Goal: Use online tool/utility

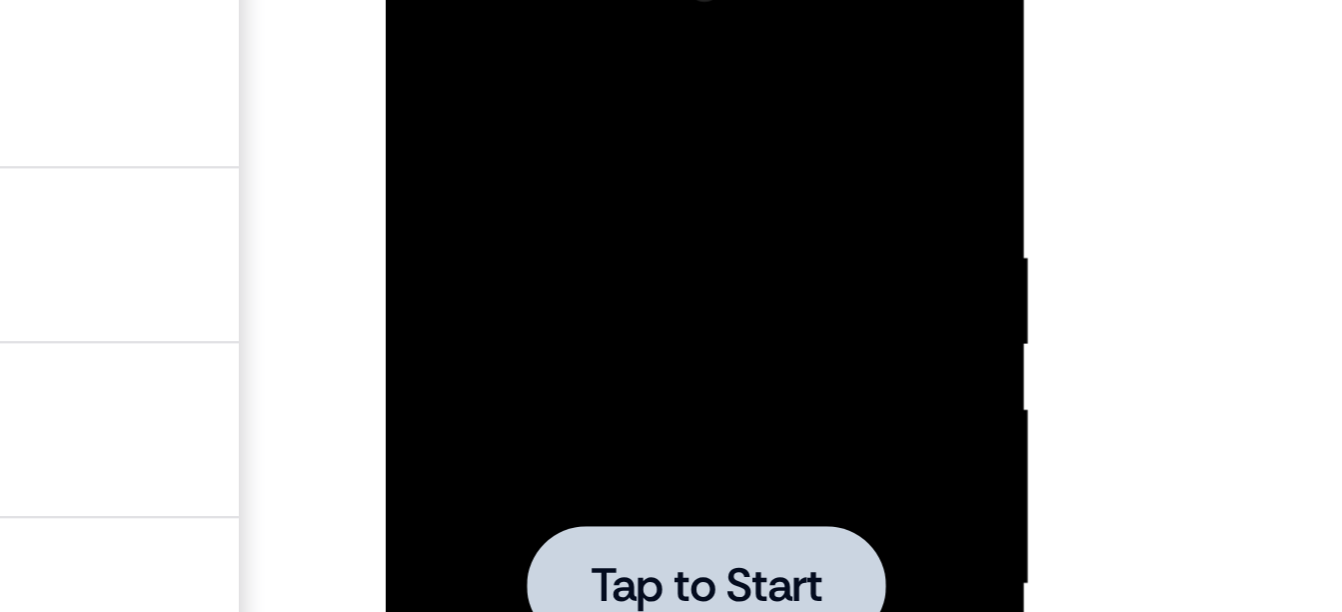
scroll to position [208, 0]
click at [498, 74] on div at bounding box center [527, 211] width 252 height 560
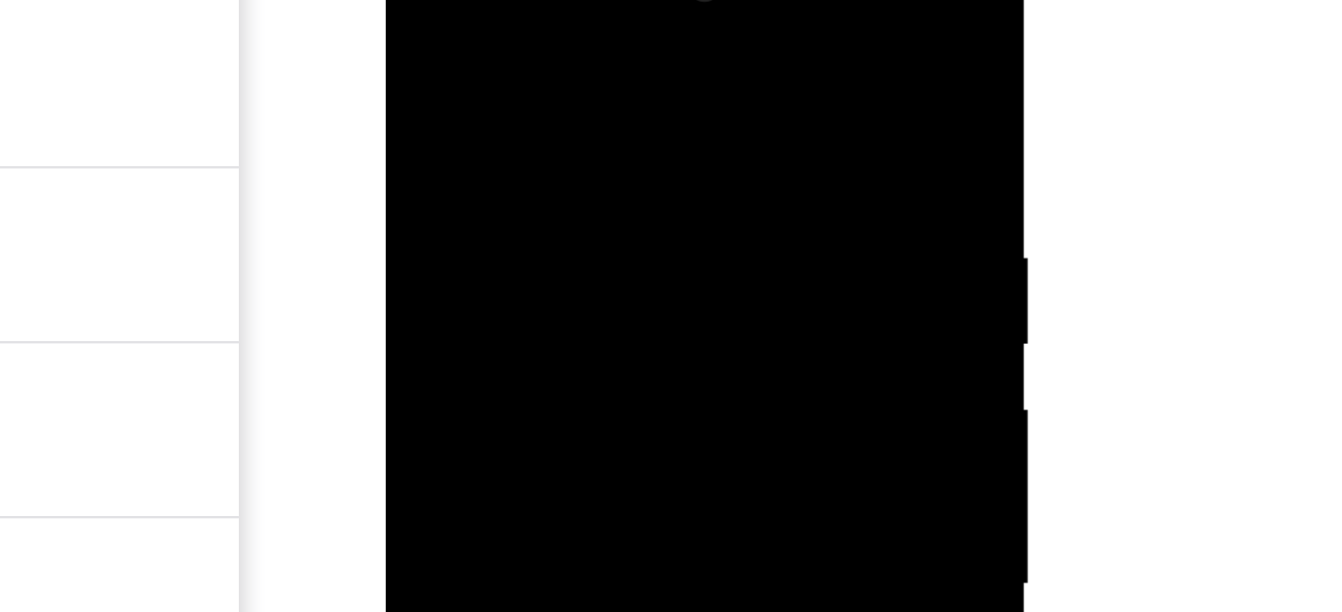
click at [498, 74] on div at bounding box center [527, 211] width 252 height 560
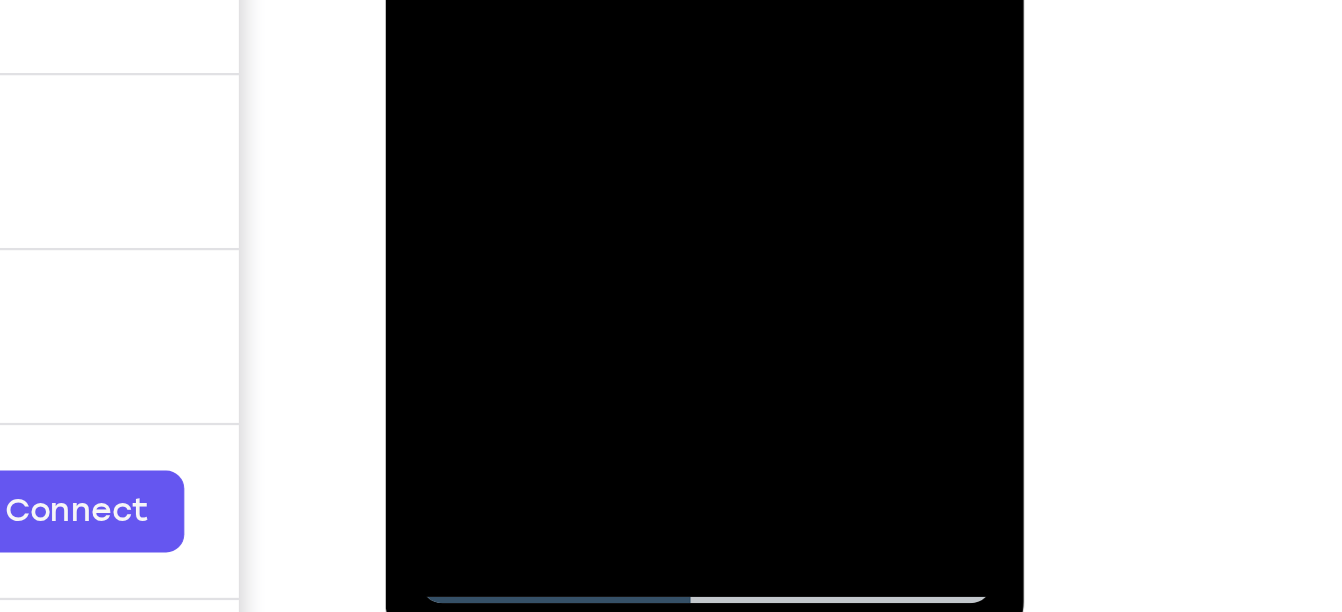
scroll to position [335, 0]
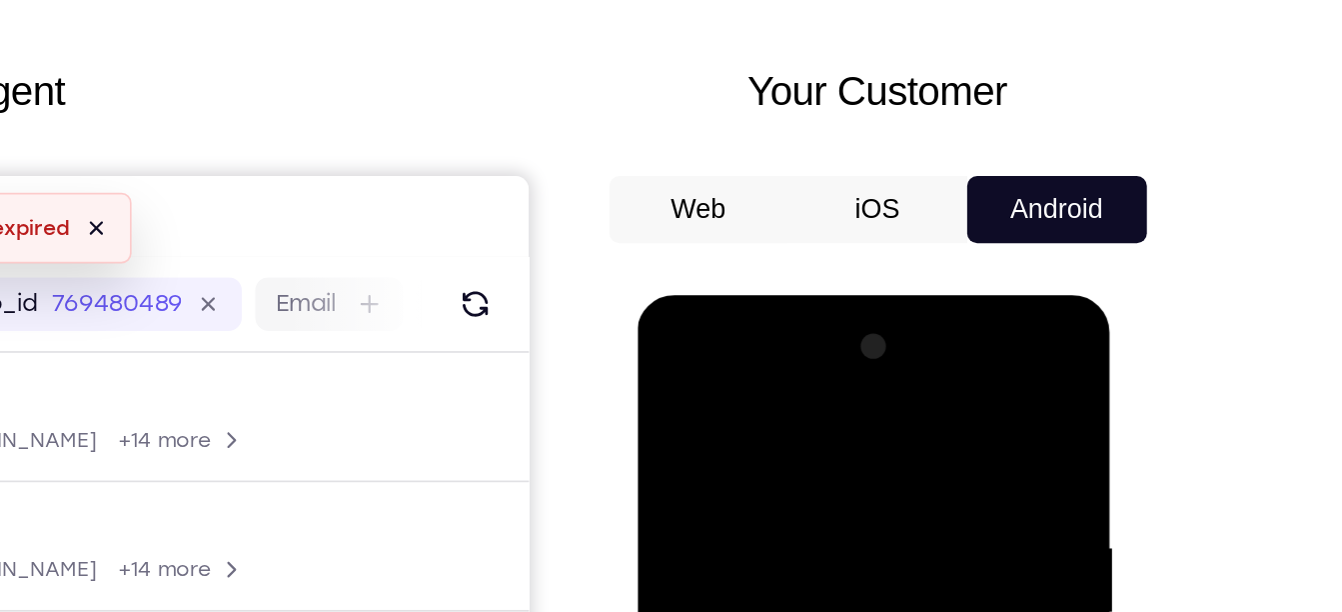
scroll to position [0, 0]
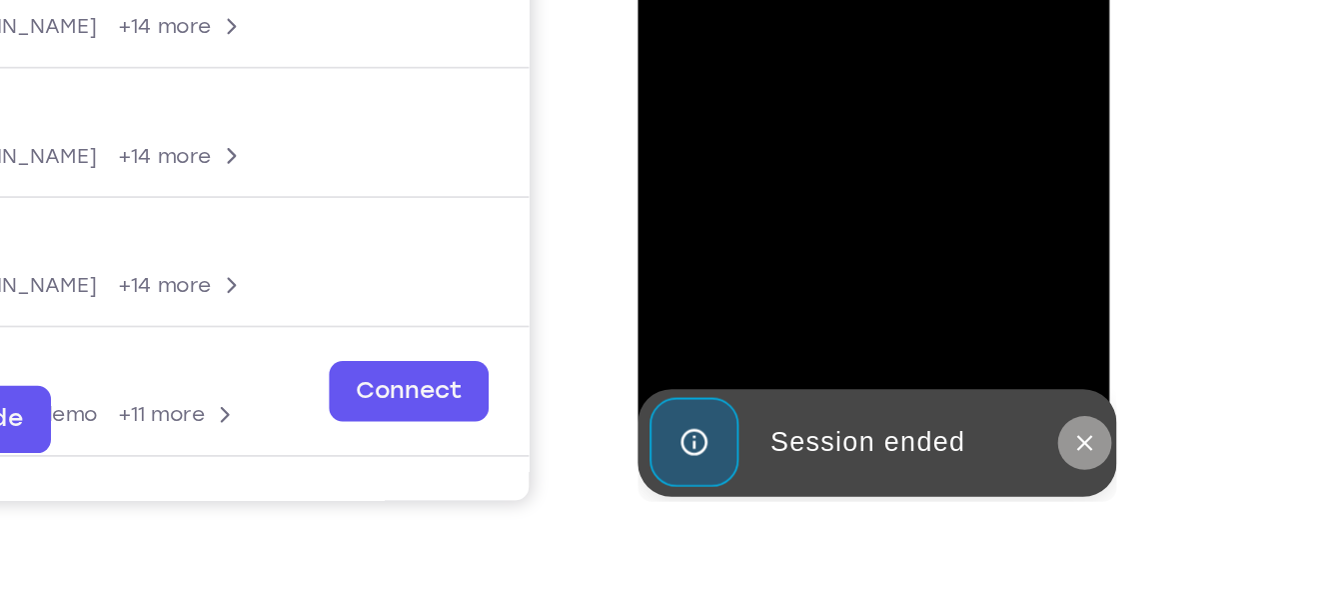
click at [904, 58] on icon at bounding box center [904, 58] width 9 height 9
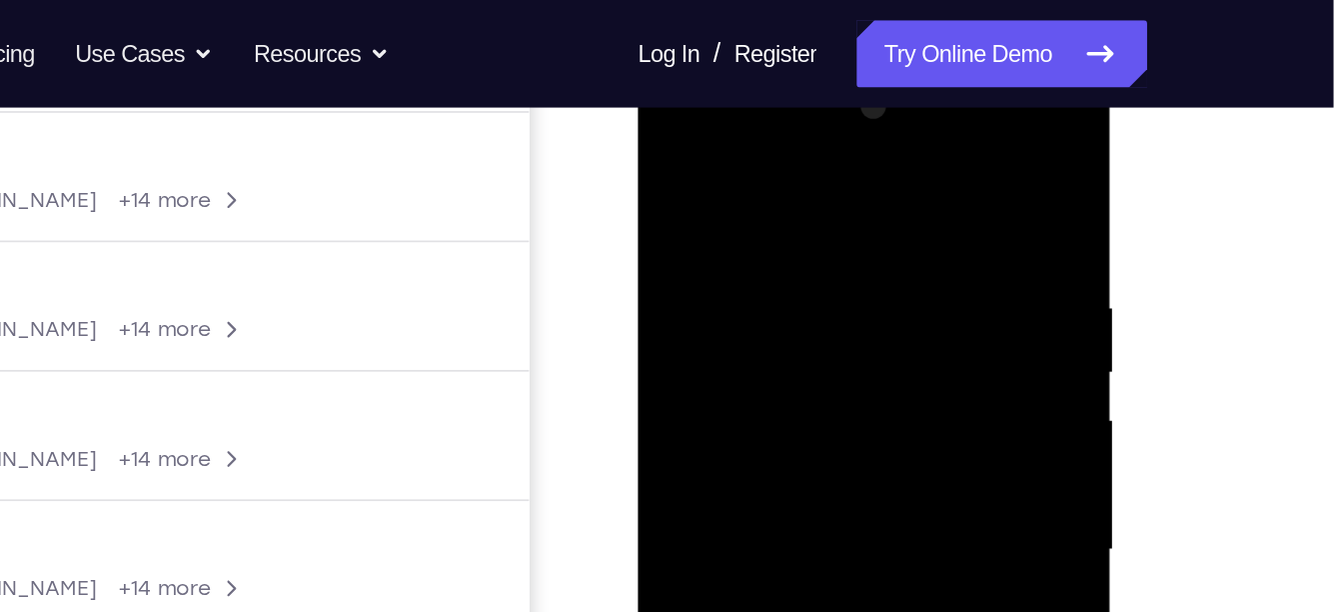
click at [744, 156] on div at bounding box center [779, 350] width 252 height 560
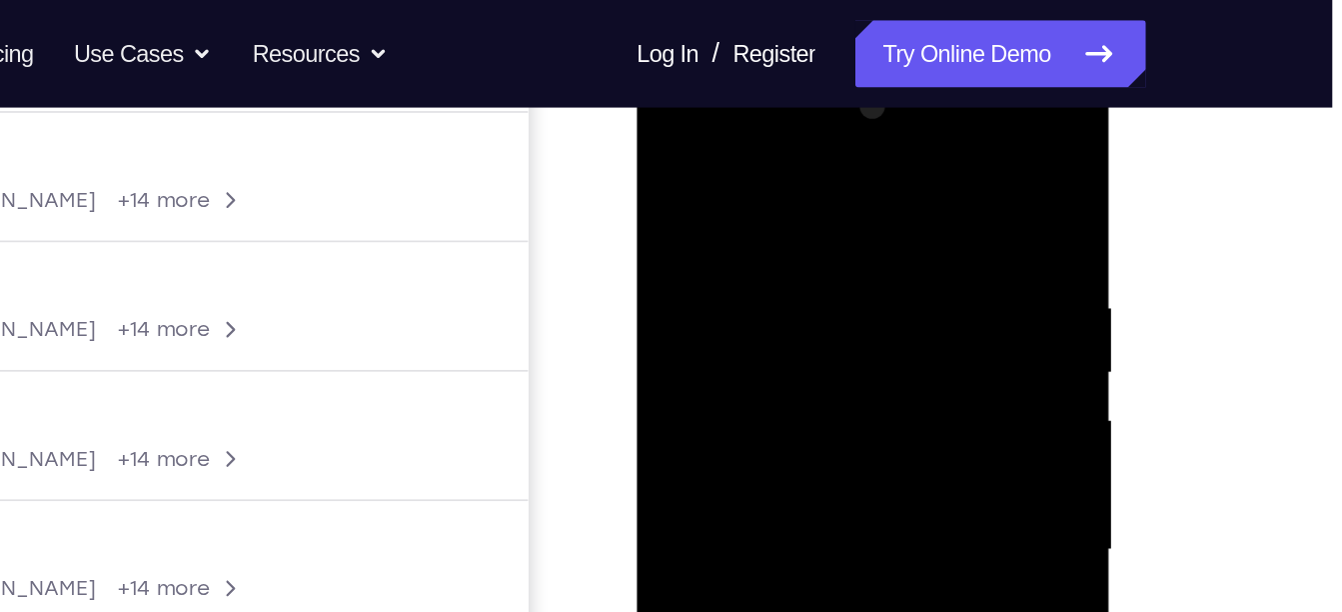
click at [694, 287] on div at bounding box center [778, 350] width 252 height 560
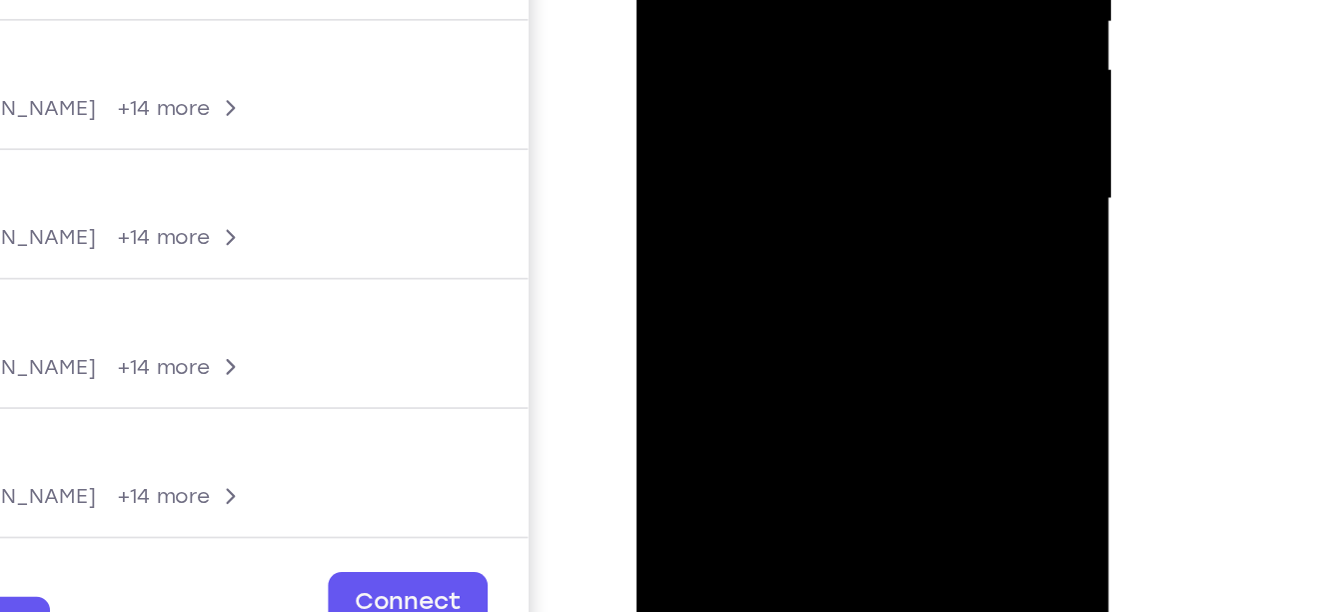
scroll to position [298, 0]
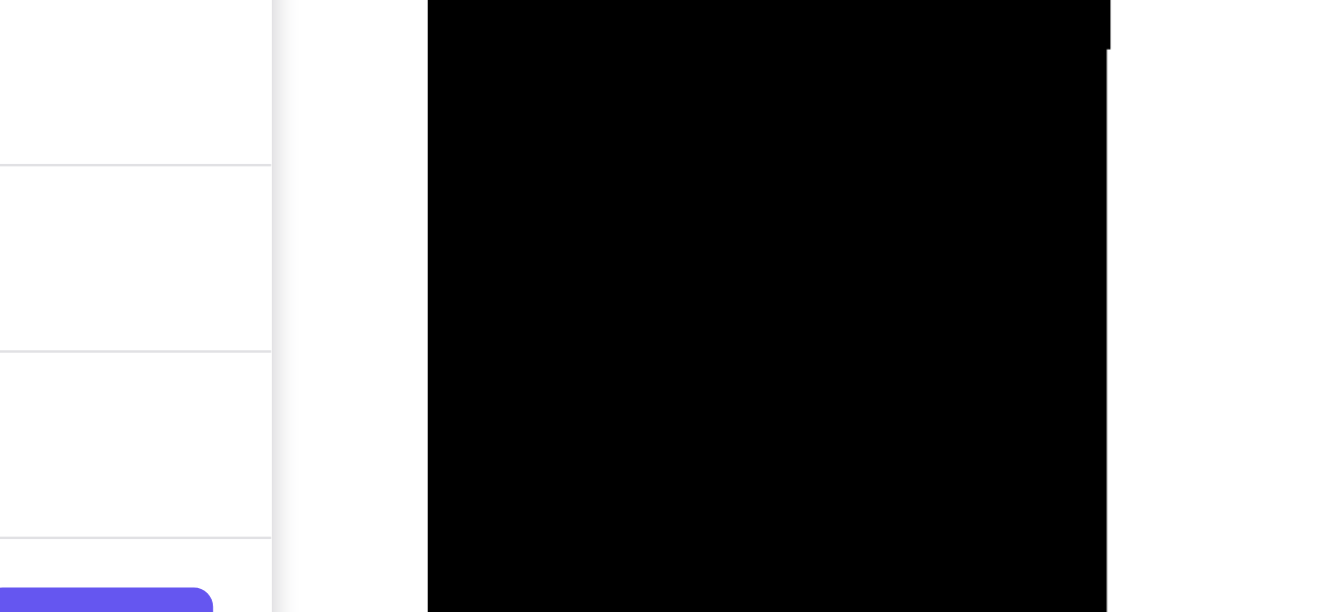
drag, startPoint x: 520, startPoint y: -214, endPoint x: 602, endPoint y: -355, distance: 163.0
drag, startPoint x: 565, startPoint y: -194, endPoint x: 584, endPoint y: -322, distance: 129.4
drag, startPoint x: 587, startPoint y: -206, endPoint x: 618, endPoint y: -394, distance: 190.5
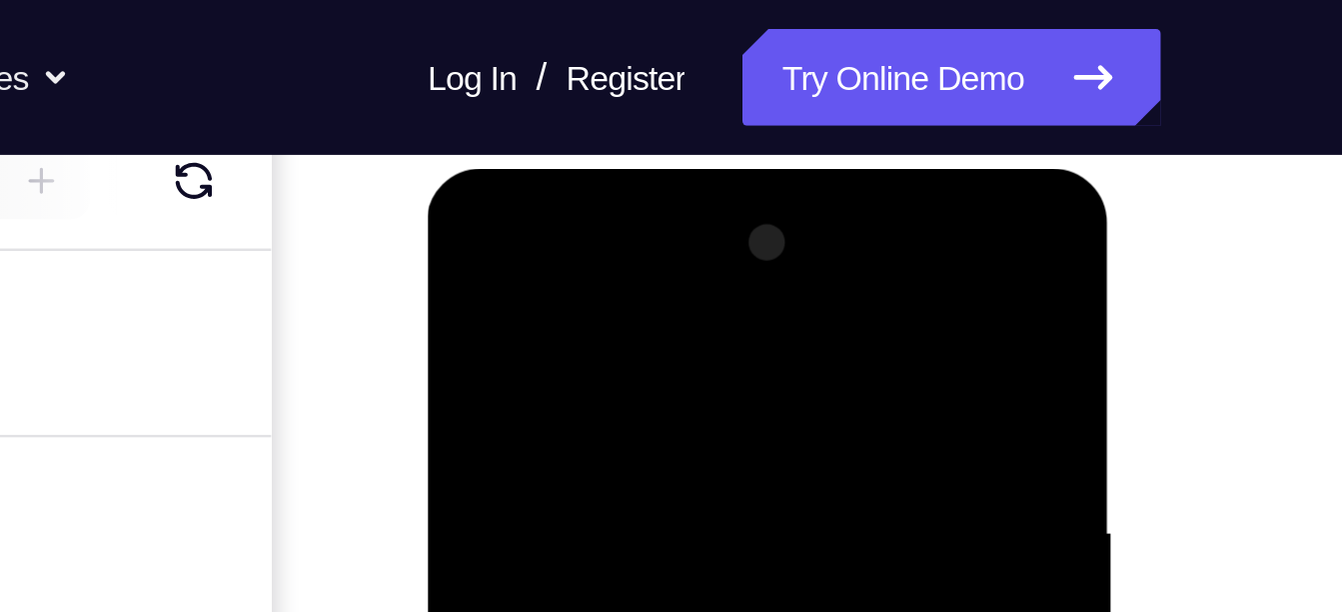
scroll to position [257, 0]
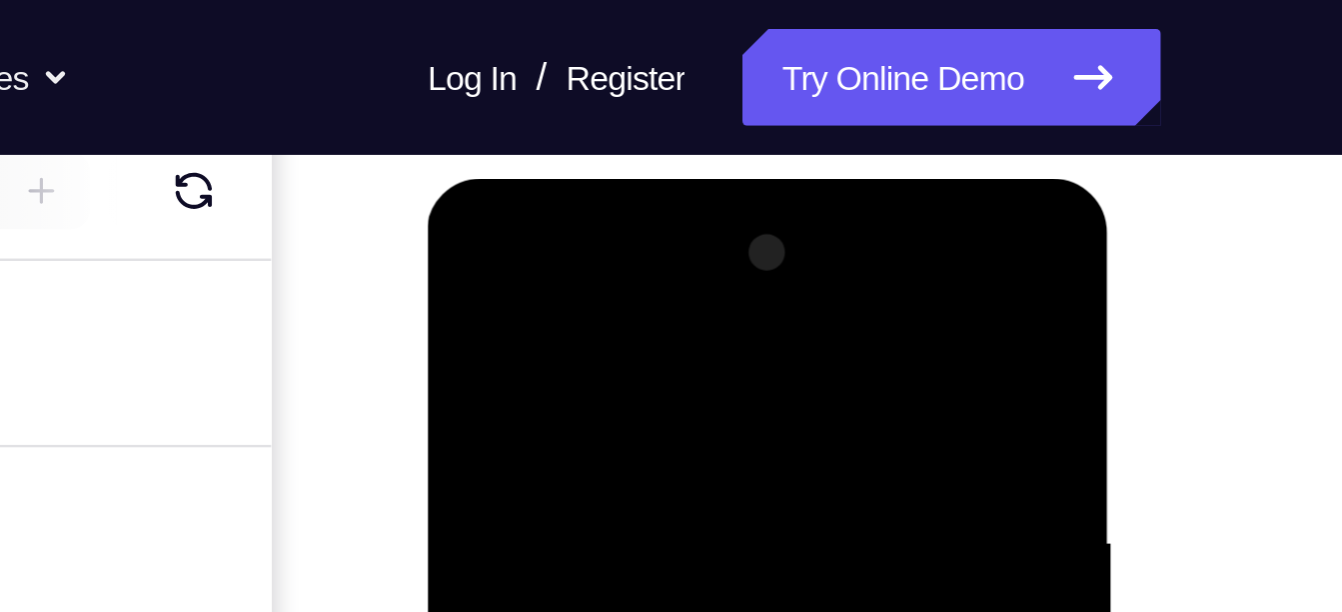
click at [593, 244] on div at bounding box center [569, 474] width 252 height 560
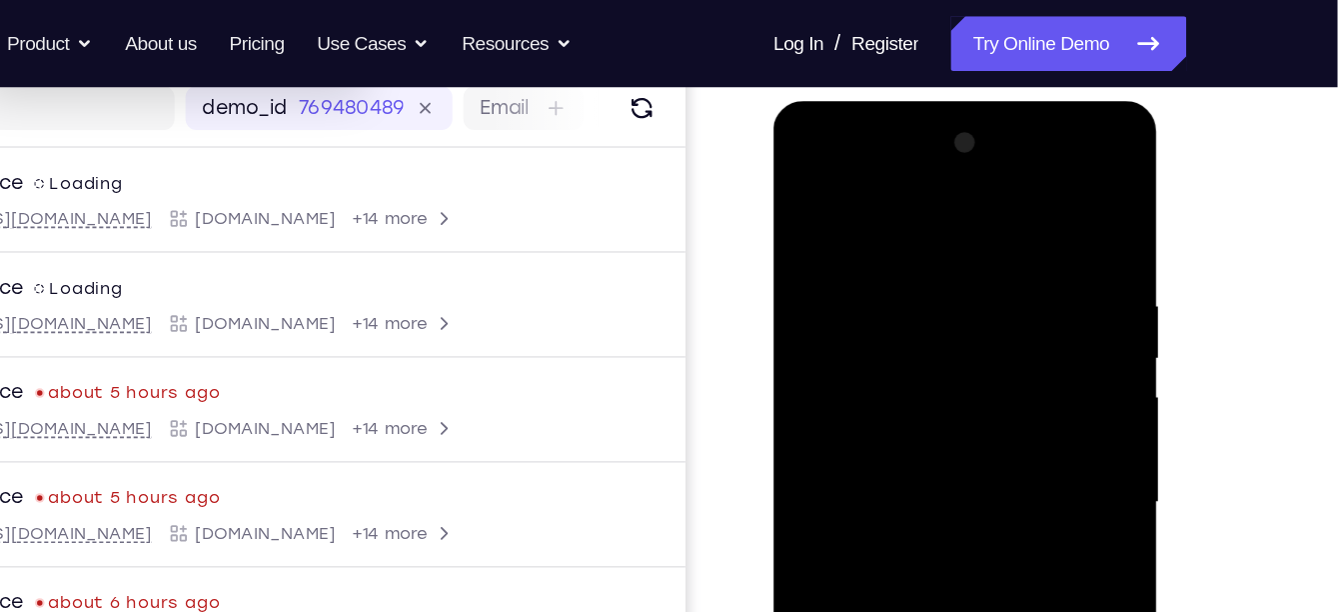
click at [877, 157] on div at bounding box center [915, 395] width 252 height 560
click at [885, 437] on div at bounding box center [915, 395] width 252 height 560
click at [854, 304] on div at bounding box center [915, 395] width 252 height 560
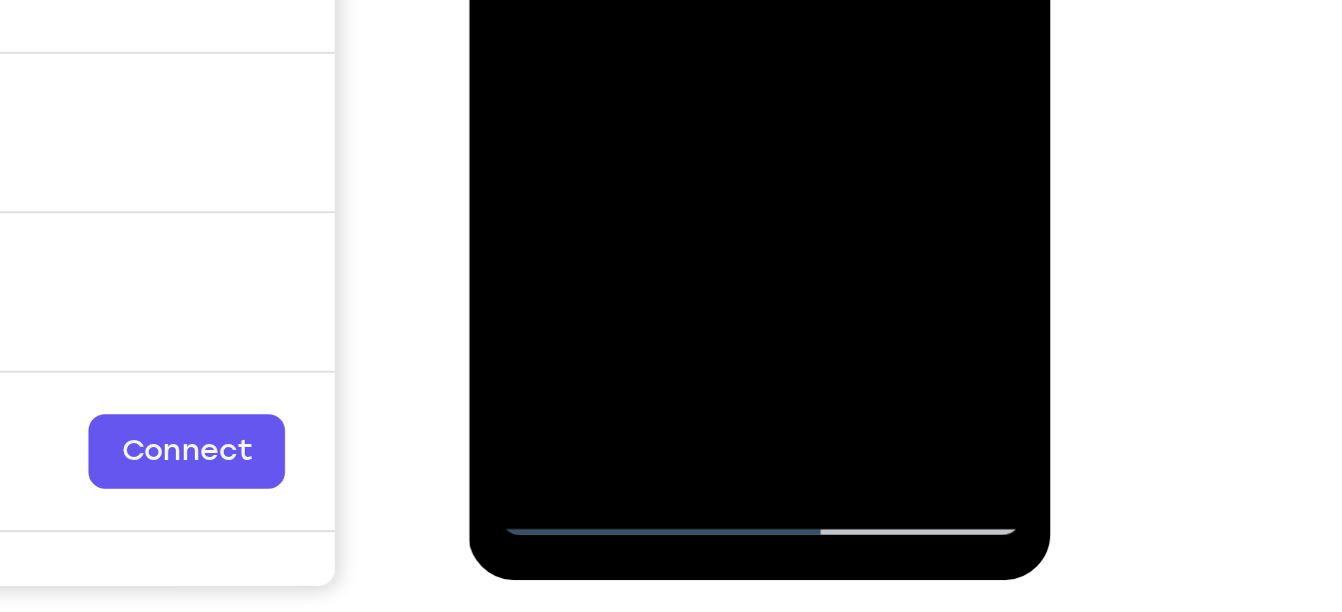
scroll to position [332, 0]
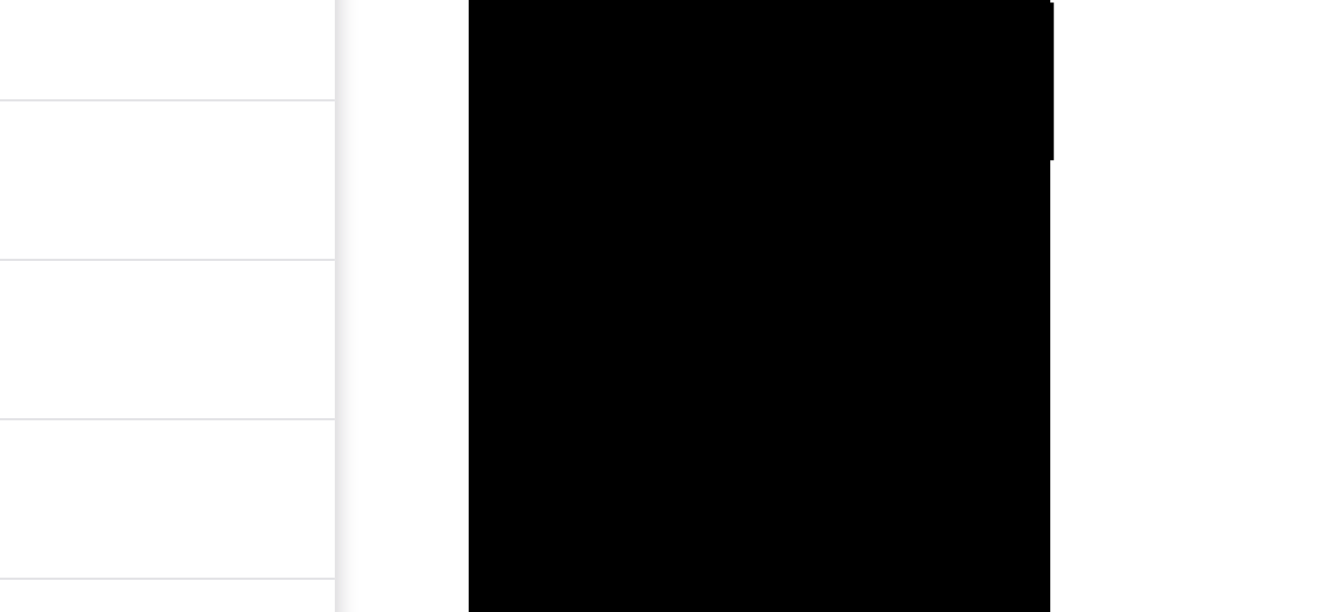
drag, startPoint x: 598, startPoint y: -29, endPoint x: 617, endPoint y: -166, distance: 138.3
drag, startPoint x: 605, startPoint y: -14, endPoint x: 620, endPoint y: -166, distance: 152.7
drag, startPoint x: 613, startPoint y: -5, endPoint x: 616, endPoint y: -117, distance: 112.0
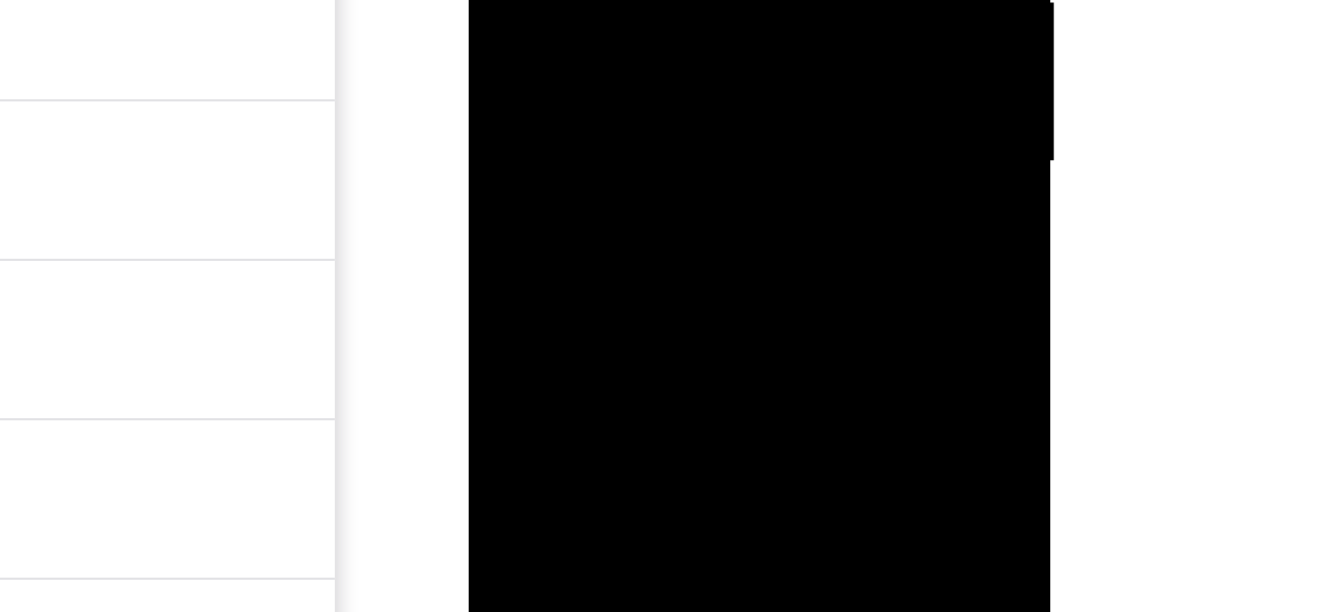
drag, startPoint x: 594, startPoint y: 7, endPoint x: 587, endPoint y: -95, distance: 102.2
drag, startPoint x: 587, startPoint y: 0, endPoint x: 585, endPoint y: -114, distance: 114.0
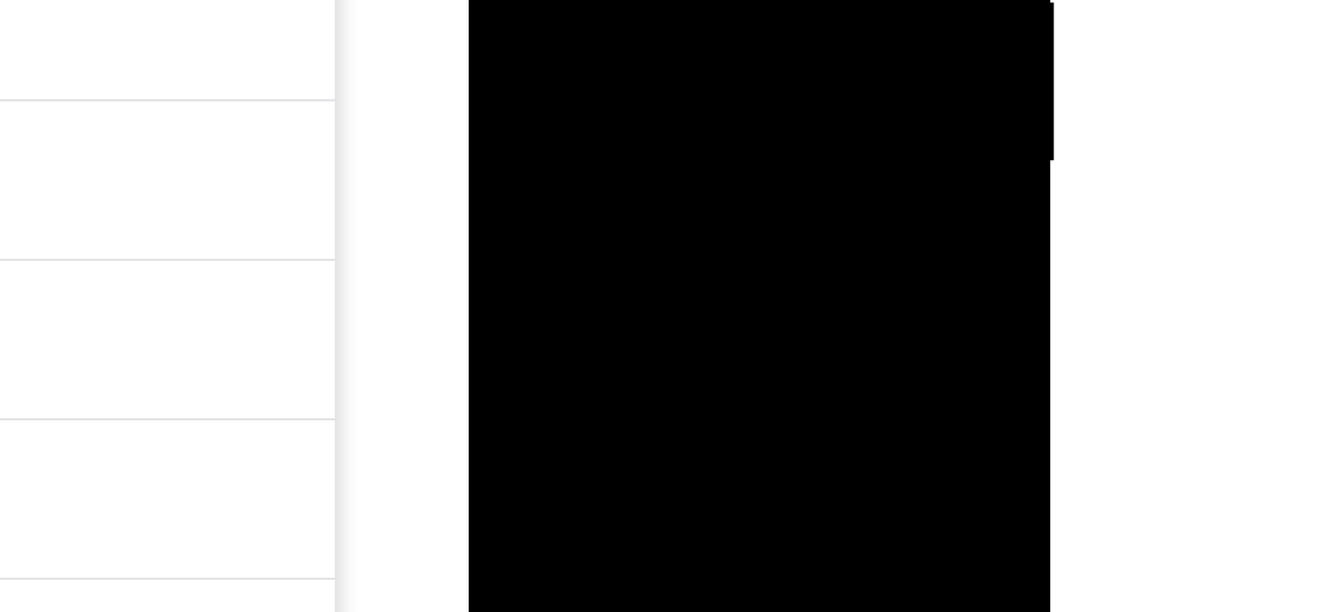
drag, startPoint x: 588, startPoint y: 18, endPoint x: 586, endPoint y: -81, distance: 99.0
drag, startPoint x: 596, startPoint y: -19, endPoint x: 595, endPoint y: -85, distance: 66.0
drag, startPoint x: 588, startPoint y: -16, endPoint x: 584, endPoint y: -71, distance: 55.1
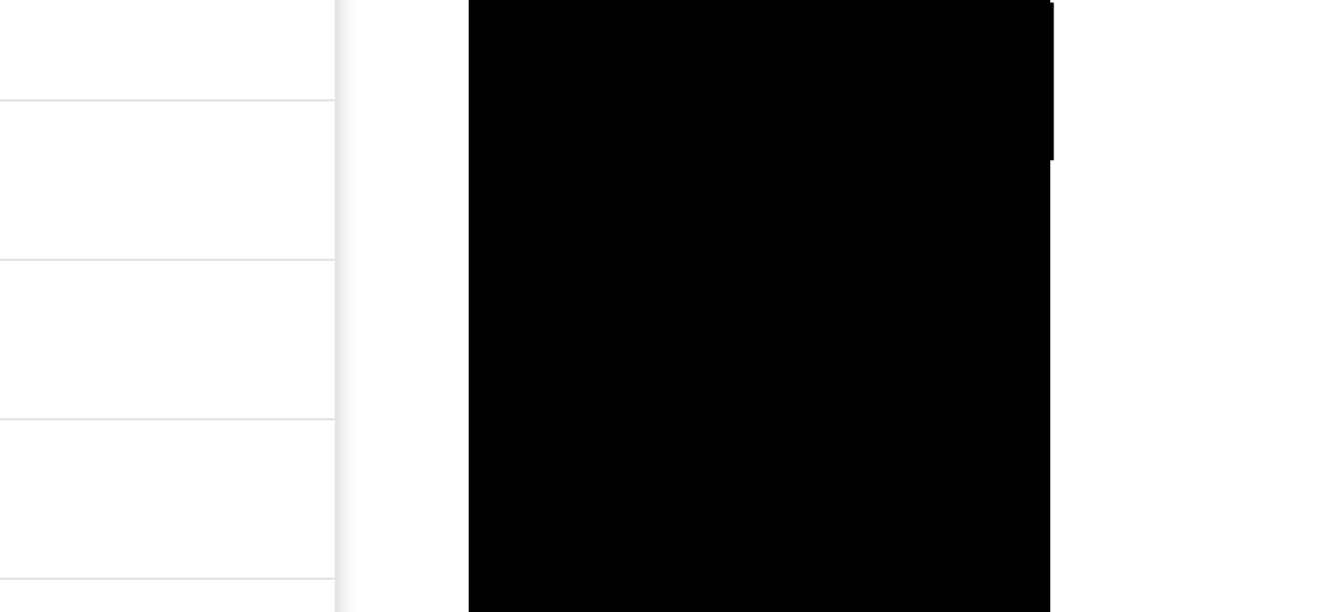
drag, startPoint x: 606, startPoint y: 14, endPoint x: 599, endPoint y: -77, distance: 91.2
drag, startPoint x: 607, startPoint y: 7, endPoint x: 617, endPoint y: -94, distance: 101.5
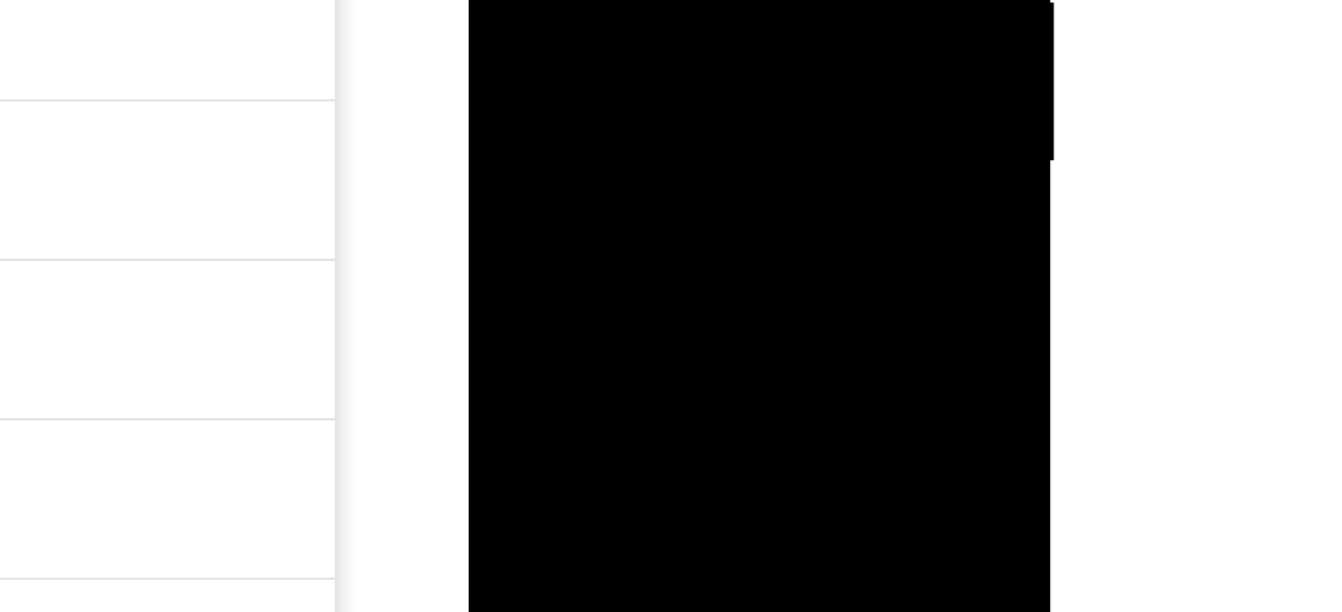
drag, startPoint x: 621, startPoint y: -3, endPoint x: 622, endPoint y: -90, distance: 87.0
drag, startPoint x: 616, startPoint y: -12, endPoint x: 623, endPoint y: -129, distance: 117.2
drag, startPoint x: 597, startPoint y: 16, endPoint x: 600, endPoint y: -112, distance: 128.0
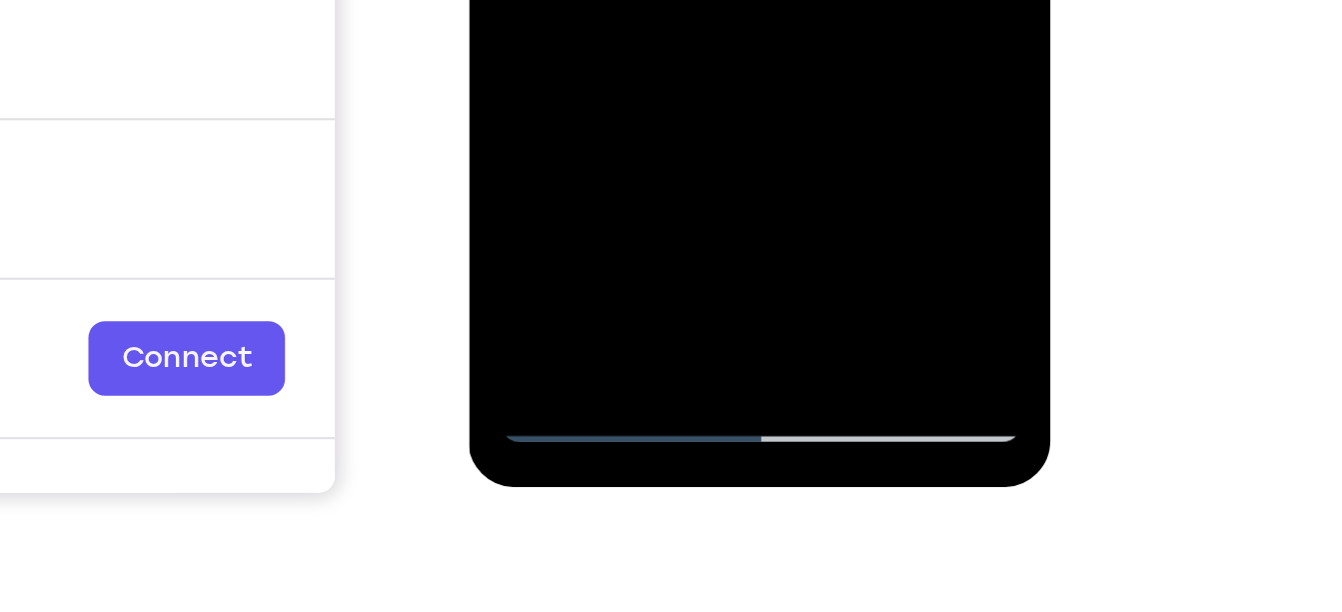
scroll to position [378, 0]
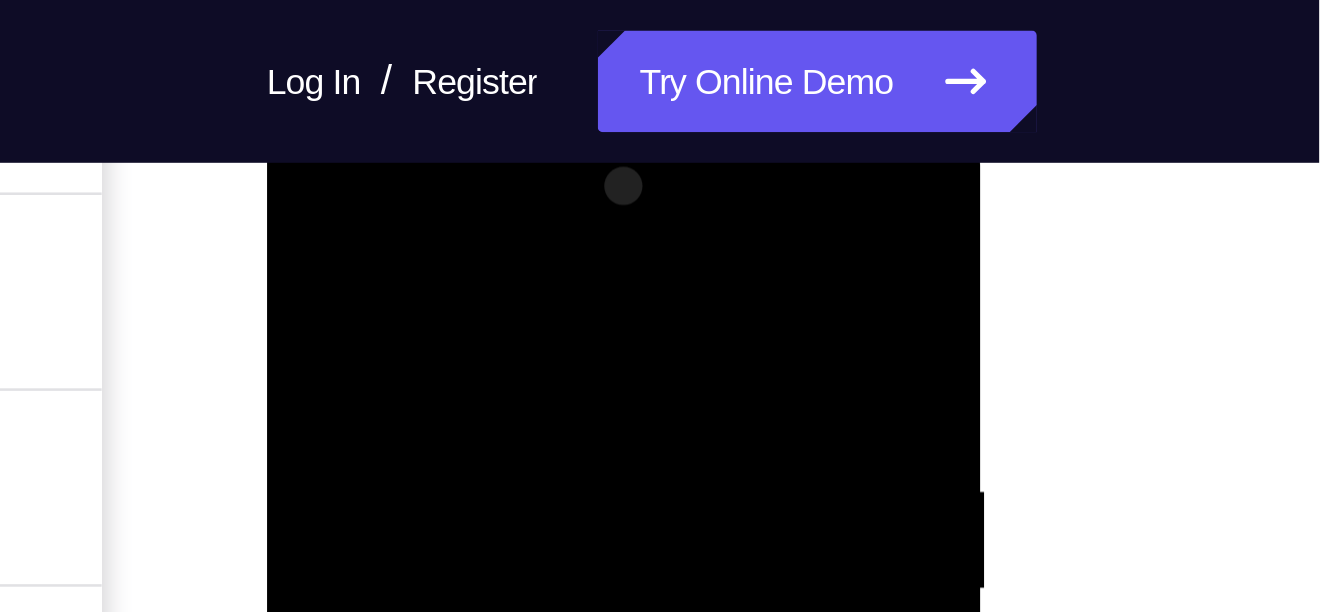
scroll to position [277, 0]
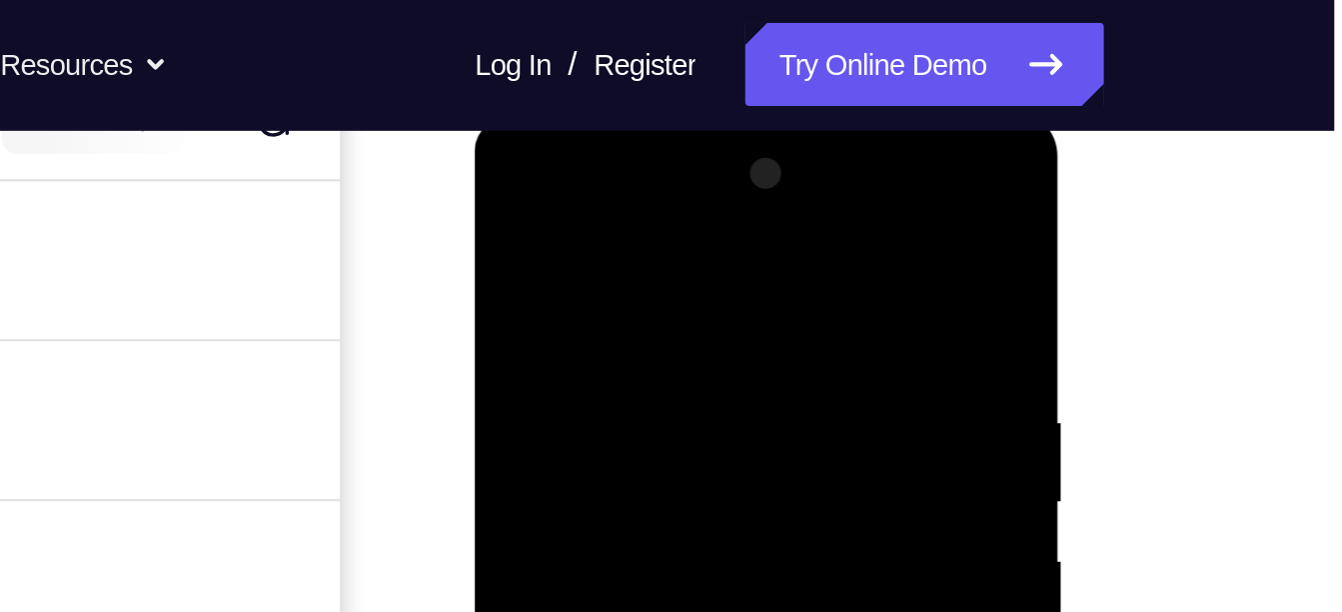
click at [504, 202] on div at bounding box center [616, 405] width 252 height 560
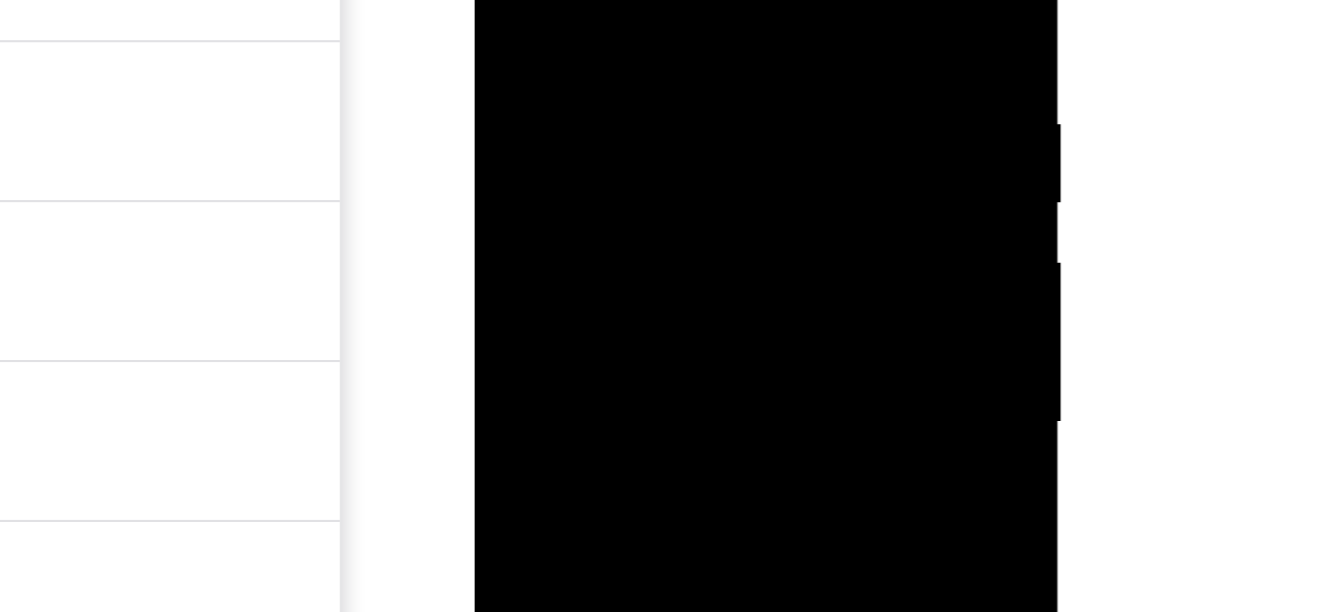
drag, startPoint x: 535, startPoint y: 2, endPoint x: 584, endPoint y: 111, distance: 119.5
click at [584, 111] on div at bounding box center [616, 107] width 252 height 560
drag, startPoint x: 584, startPoint y: 111, endPoint x: 573, endPoint y: 222, distance: 111.5
click at [573, 222] on div at bounding box center [616, 107] width 252 height 560
drag, startPoint x: 565, startPoint y: 103, endPoint x: 574, endPoint y: 220, distance: 117.3
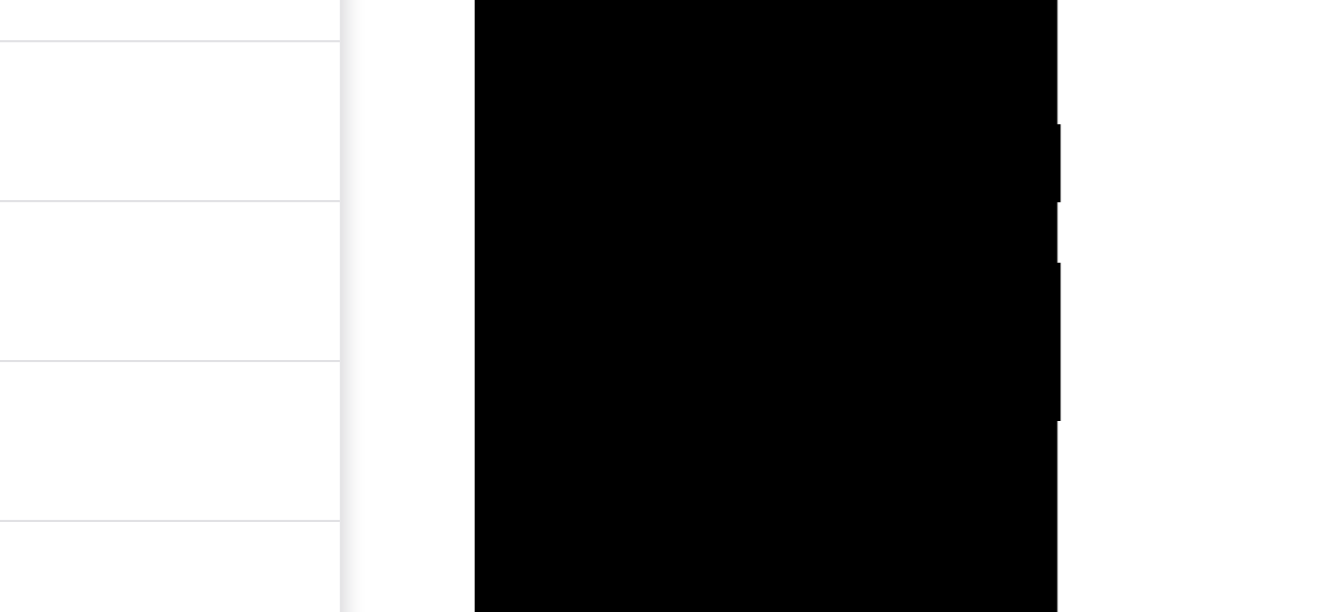
click at [574, 220] on div at bounding box center [616, 107] width 252 height 560
drag, startPoint x: 591, startPoint y: 155, endPoint x: 585, endPoint y: 222, distance: 67.2
click at [585, 222] on div at bounding box center [616, 107] width 252 height 560
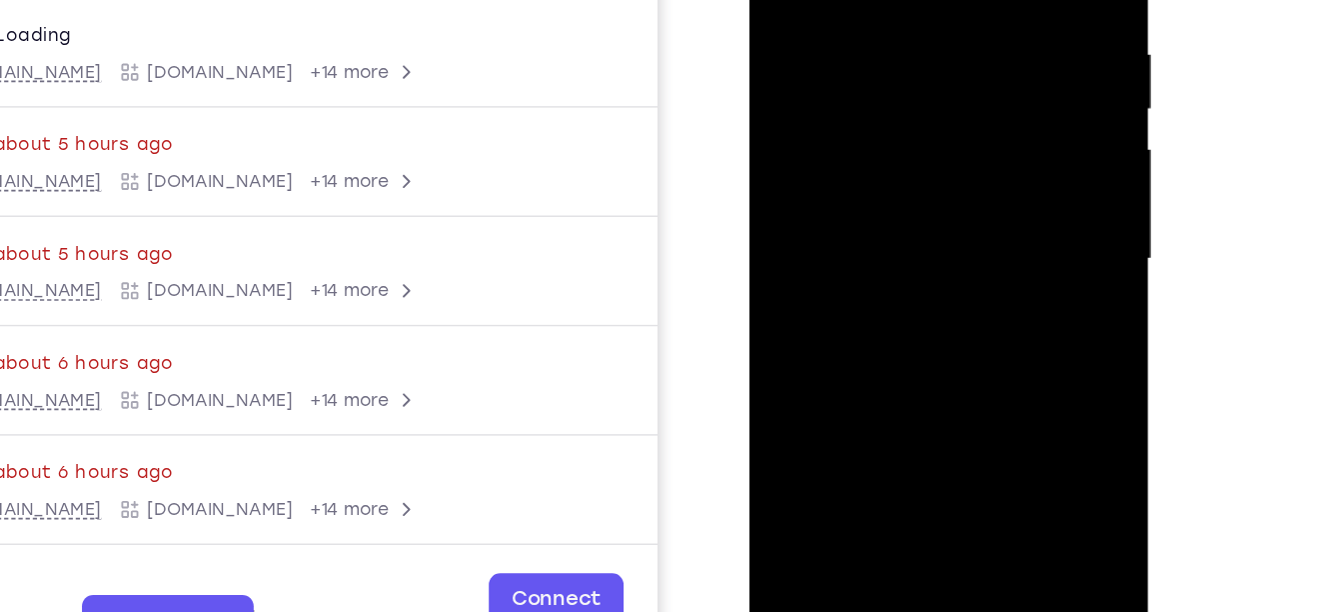
drag, startPoint x: 795, startPoint y: 175, endPoint x: 787, endPoint y: 419, distance: 244.0
click at [787, 419] on div at bounding box center [890, 139] width 283 height 596
drag, startPoint x: 805, startPoint y: 251, endPoint x: 804, endPoint y: 381, distance: 130.0
click at [804, 381] on div at bounding box center [890, 136] width 252 height 560
drag, startPoint x: 842, startPoint y: 164, endPoint x: 810, endPoint y: 419, distance: 256.9
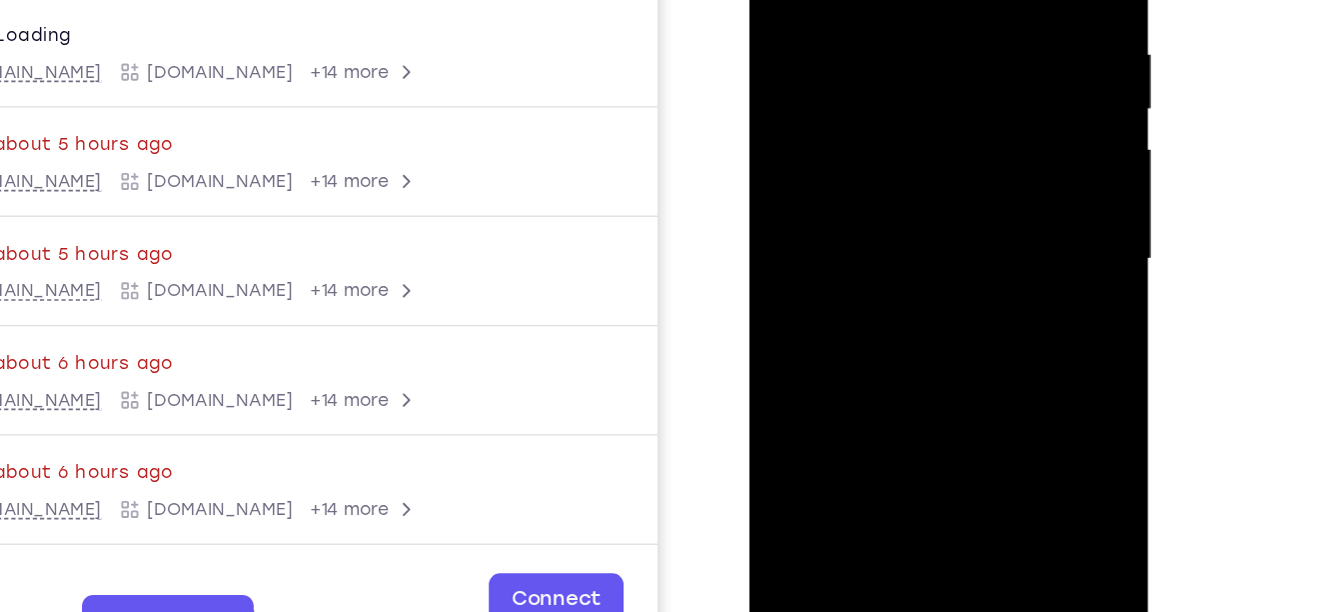
click at [810, 419] on div at bounding box center [890, 139] width 283 height 596
drag, startPoint x: 816, startPoint y: 173, endPoint x: 816, endPoint y: 419, distance: 245.9
click at [816, 419] on div at bounding box center [890, 139] width 283 height 596
click at [844, 137] on div at bounding box center [890, 136] width 252 height 560
click at [874, 363] on div at bounding box center [890, 136] width 252 height 560
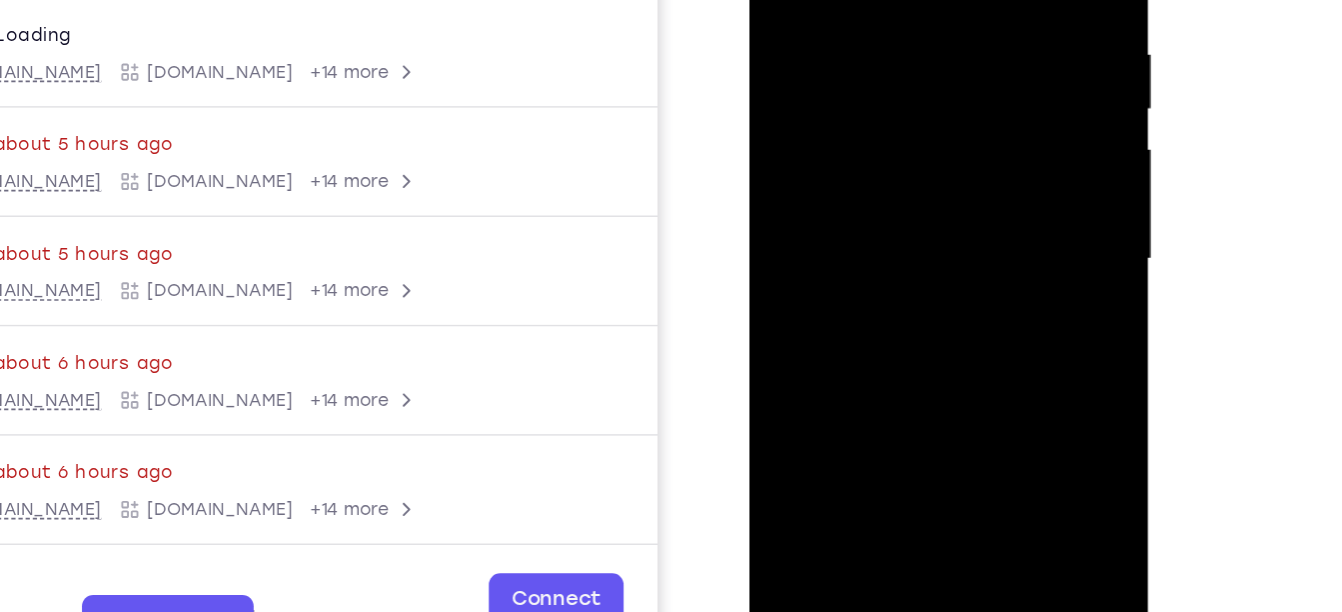
click at [857, 175] on div at bounding box center [890, 136] width 252 height 560
click at [863, 105] on div at bounding box center [890, 136] width 252 height 560
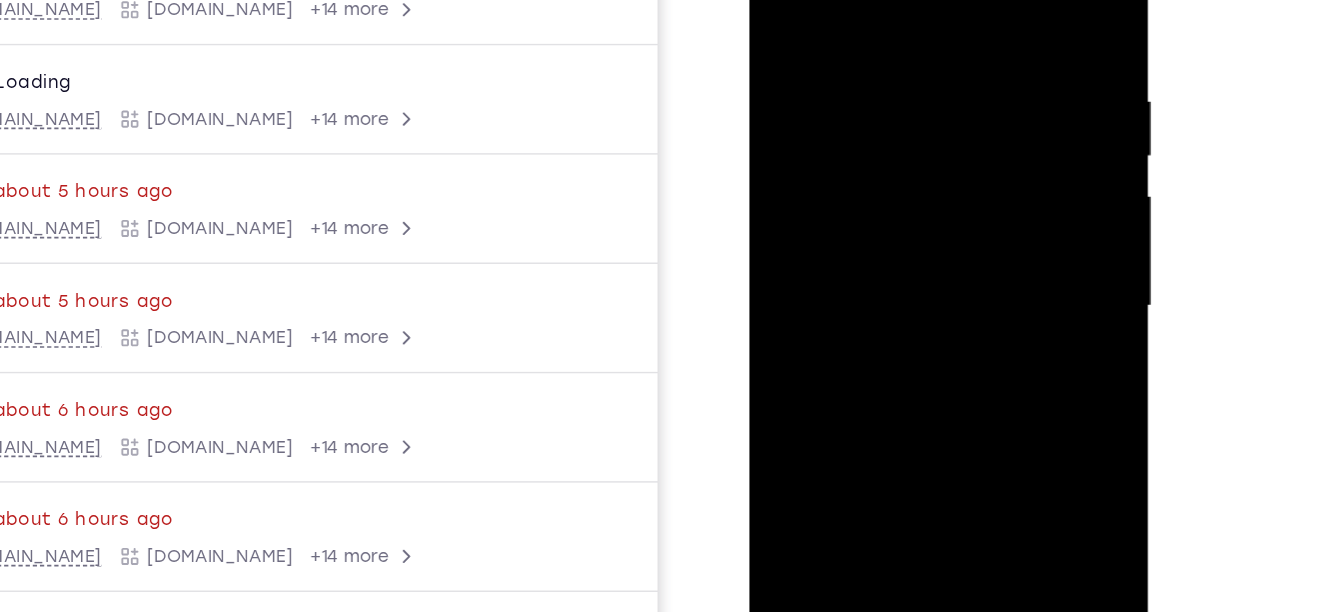
click at [789, 0] on div at bounding box center [890, 183] width 252 height 560
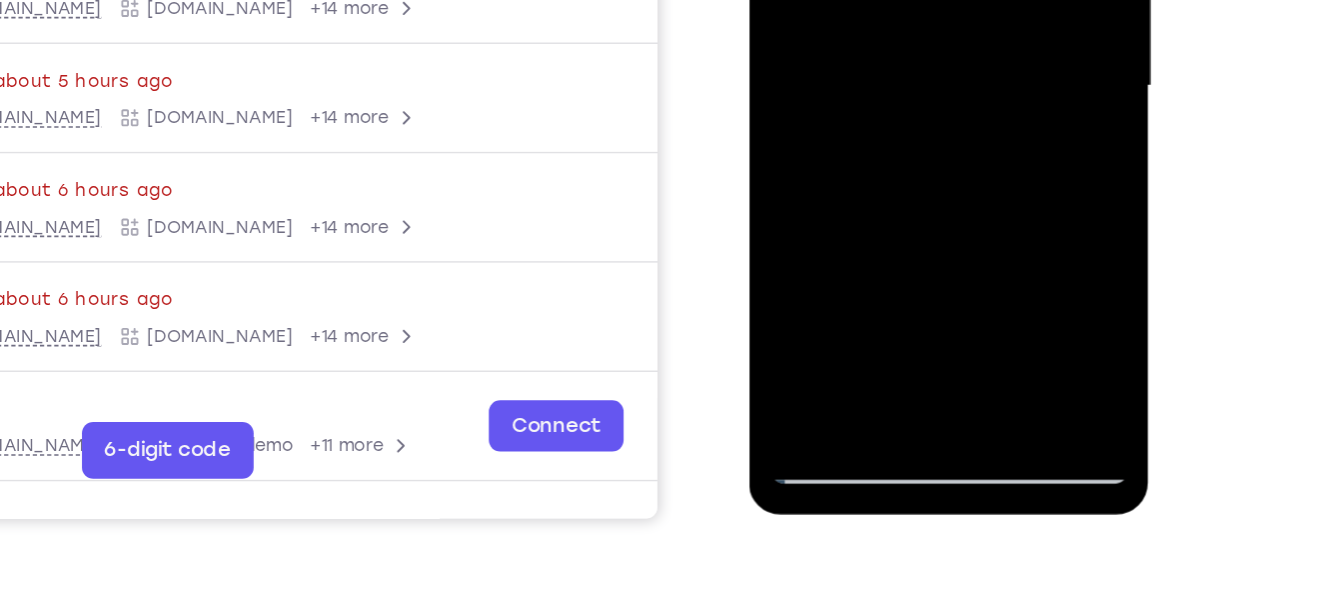
scroll to position [387, 0]
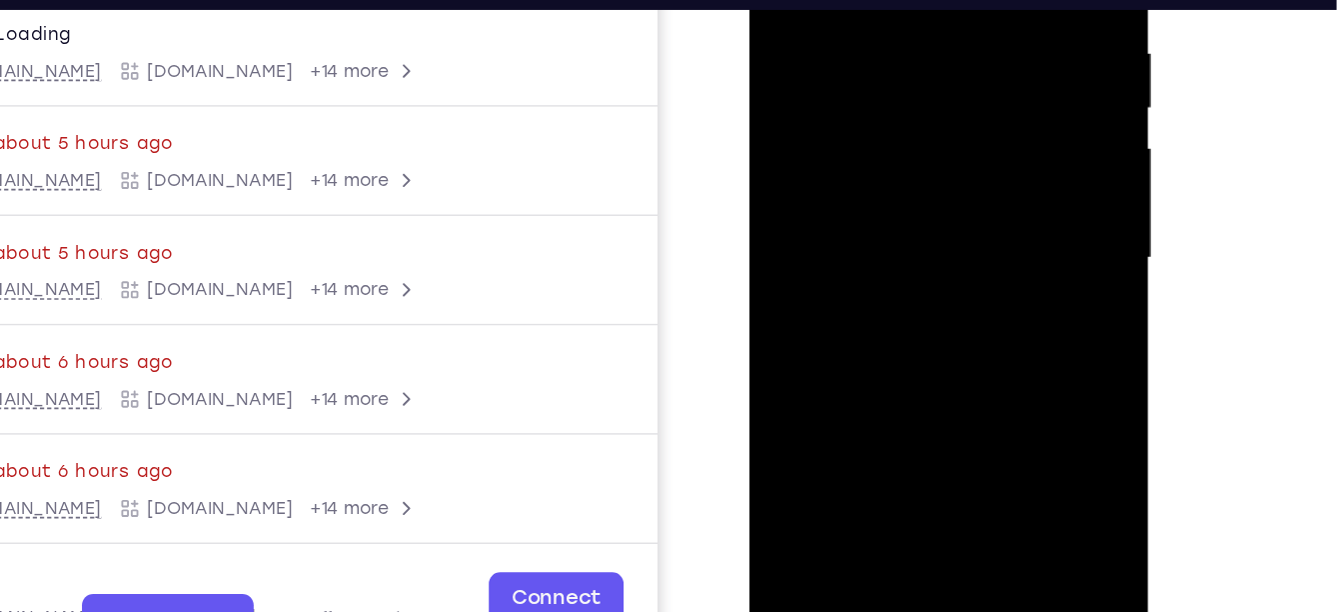
click at [883, 120] on div at bounding box center [890, 135] width 252 height 560
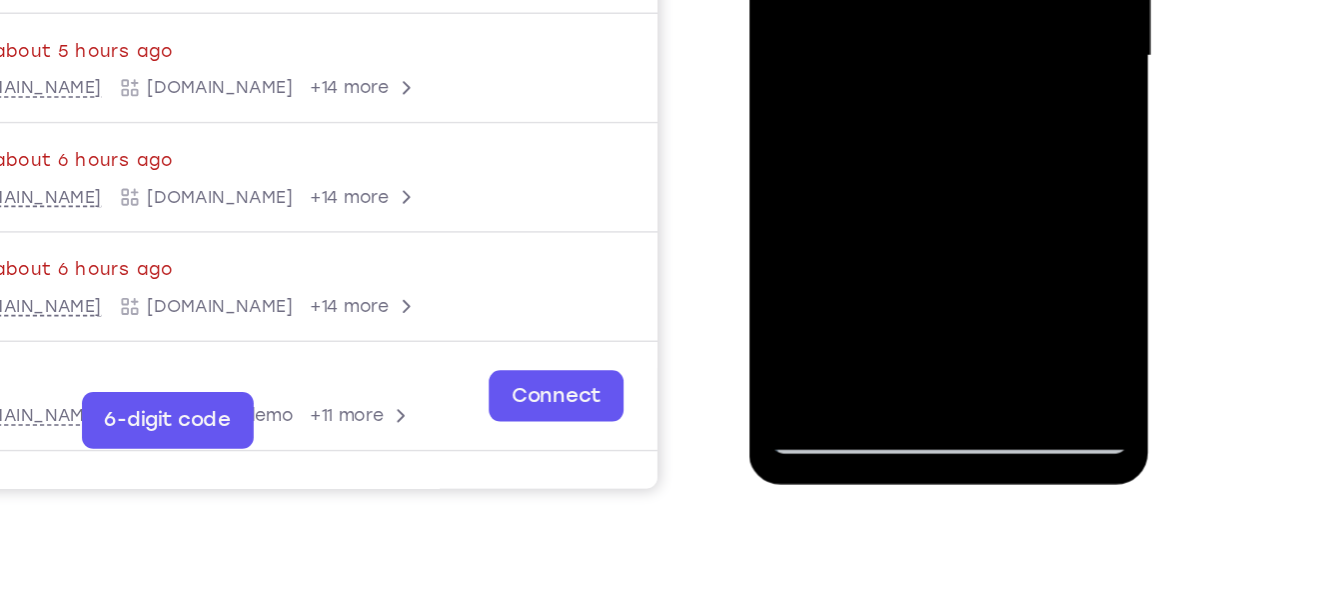
scroll to position [407, 0]
